Goal: Information Seeking & Learning: Learn about a topic

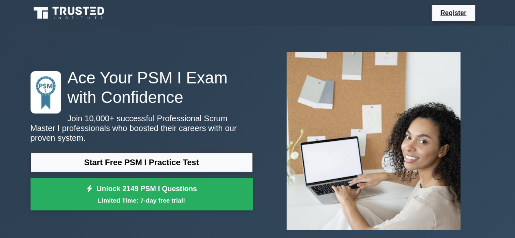
click at [158, 153] on link "Start Free PSM I Practice Test" at bounding box center [142, 163] width 222 height 20
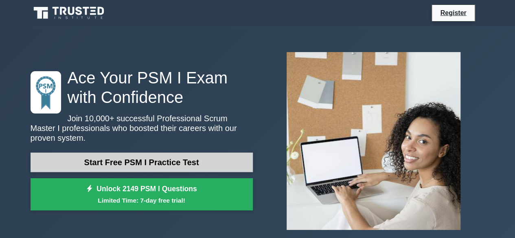
click at [134, 153] on link "Start Free PSM I Practice Test" at bounding box center [142, 163] width 222 height 20
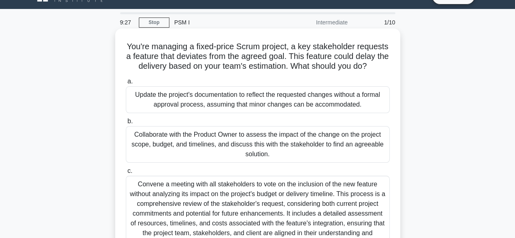
scroll to position [84, 0]
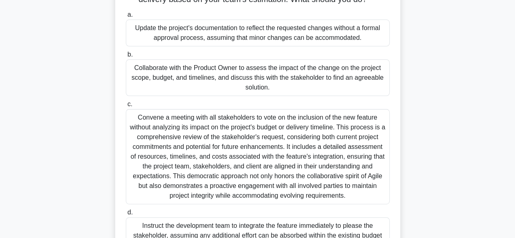
click at [164, 87] on div "Collaborate with the Product Owner to assess the impact of the change on the pr…" at bounding box center [258, 77] width 264 height 37
click at [126, 57] on input "b. Collaborate with the Product Owner to assess the impact of the change on the…" at bounding box center [126, 54] width 0 height 5
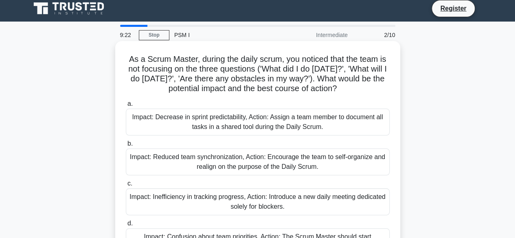
scroll to position [0, 0]
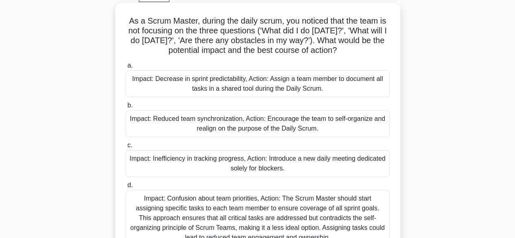
scroll to position [63, 0]
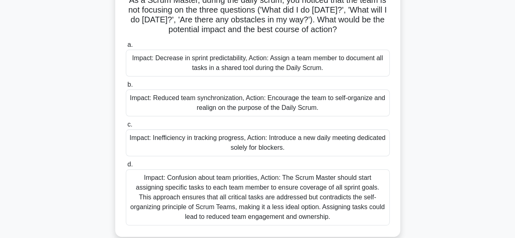
click at [342, 103] on div "Impact: Reduced team synchronization, Action: Encourage the team to self-organi…" at bounding box center [258, 103] width 264 height 27
click at [126, 87] on input "b. Impact: Reduced team synchronization, Action: Encourage the team to self-org…" at bounding box center [126, 84] width 0 height 5
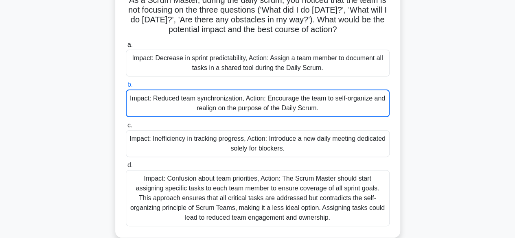
scroll to position [0, 0]
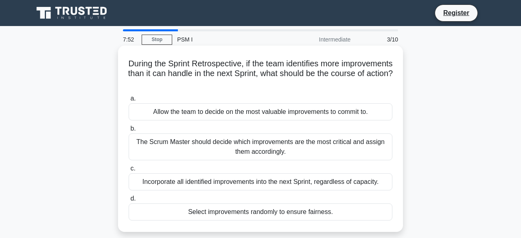
click at [241, 108] on div "Allow the team to decide on the most valuable improvements to commit to." at bounding box center [261, 111] width 264 height 17
click at [129, 101] on input "a. Allow the team to decide on the most valuable improvements to commit to." at bounding box center [129, 98] width 0 height 5
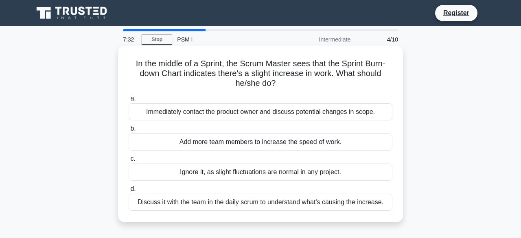
click at [262, 201] on div "Discuss it with the team in the daily scrum to understand what's causing the in…" at bounding box center [261, 202] width 264 height 17
click at [129, 192] on input "d. Discuss it with the team in the daily scrum to understand what's causing the…" at bounding box center [129, 188] width 0 height 5
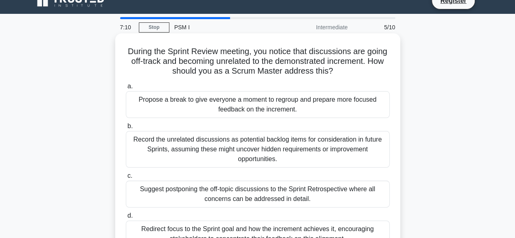
scroll to position [34, 0]
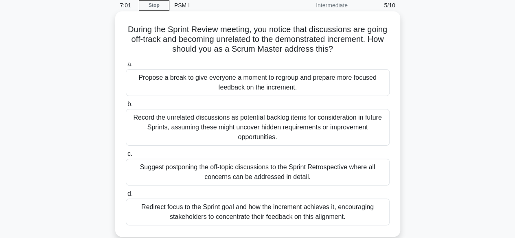
click at [221, 171] on div "Suggest postponing the off-topic discussions to the Sprint Retrospective where …" at bounding box center [258, 172] width 264 height 27
click at [126, 157] on input "c. Suggest postponing the off-topic discussions to the Sprint Retrospective whe…" at bounding box center [126, 153] width 0 height 5
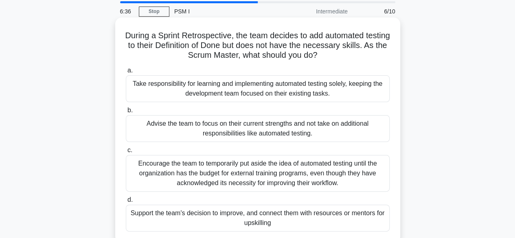
scroll to position [24, 0]
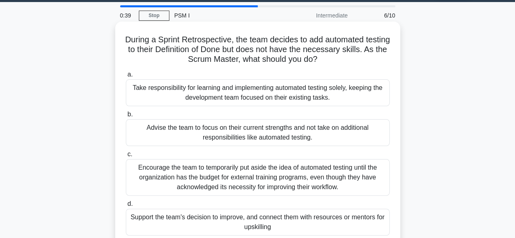
click at [379, 43] on h5 "During a Sprint Retrospective, the team decides to add automated testing to the…" at bounding box center [257, 50] width 265 height 30
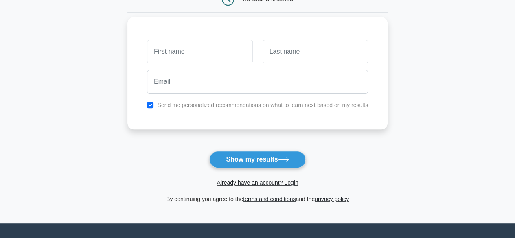
scroll to position [160, 0]
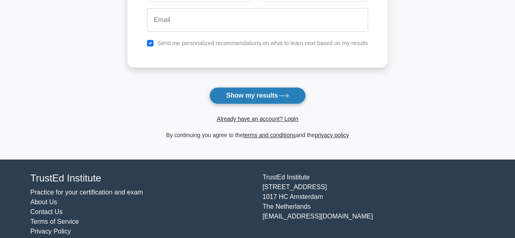
click at [276, 87] on button "Show my results" at bounding box center [257, 95] width 96 height 17
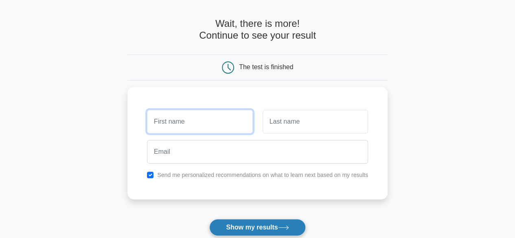
scroll to position [27, 0]
